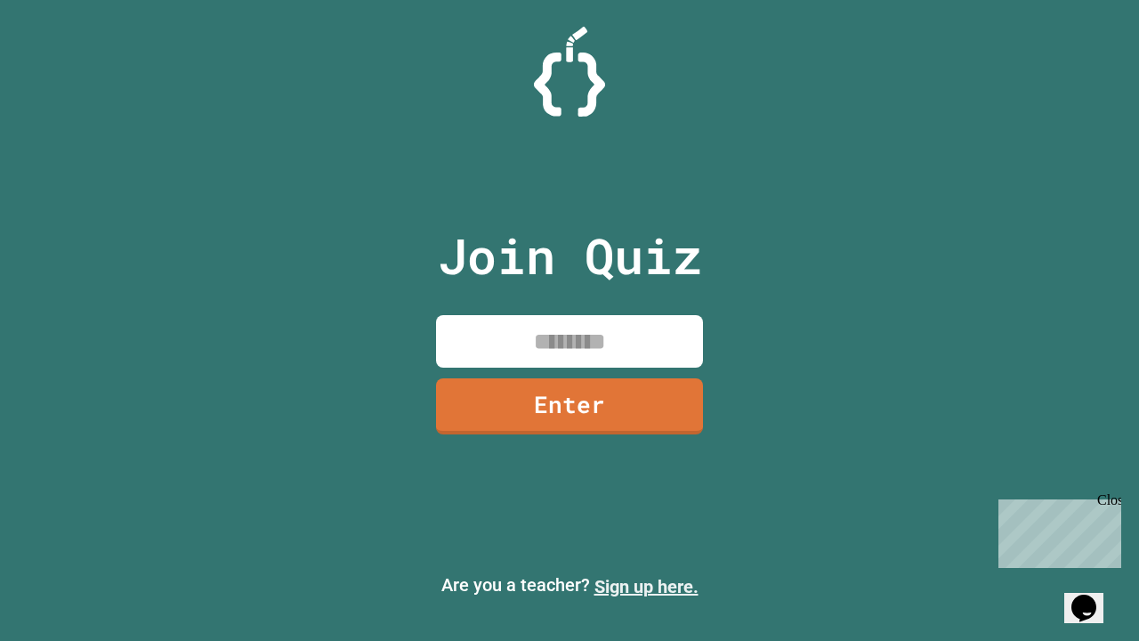
click at [646, 587] on link "Sign up here." at bounding box center [647, 586] width 104 height 21
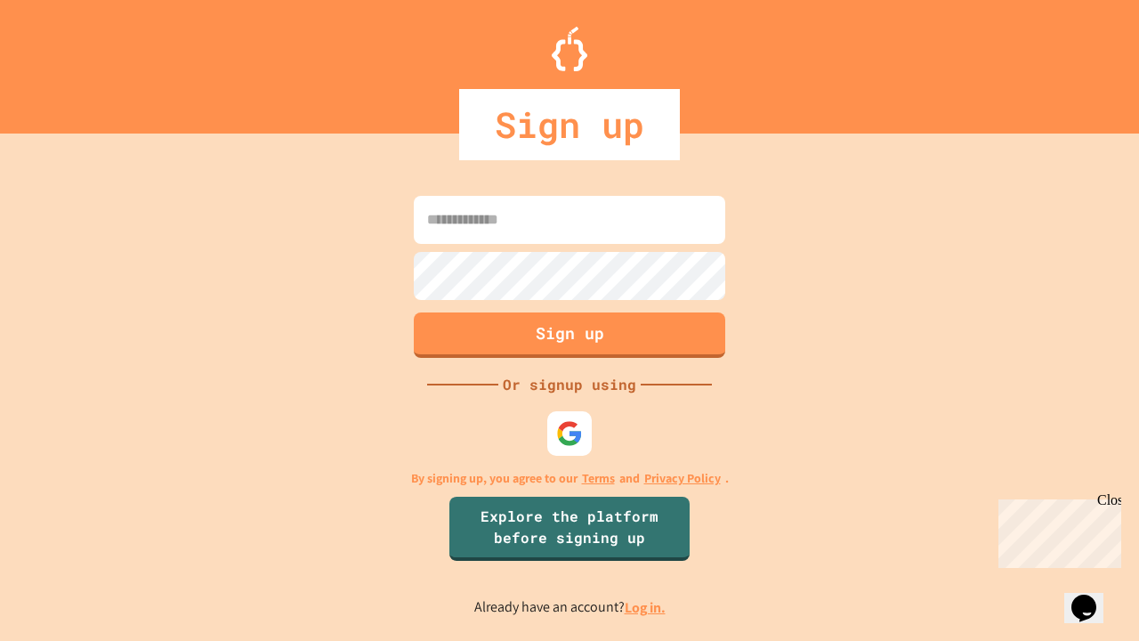
click at [646, 607] on link "Log in." at bounding box center [645, 607] width 41 height 19
